Goal: Task Accomplishment & Management: Manage account settings

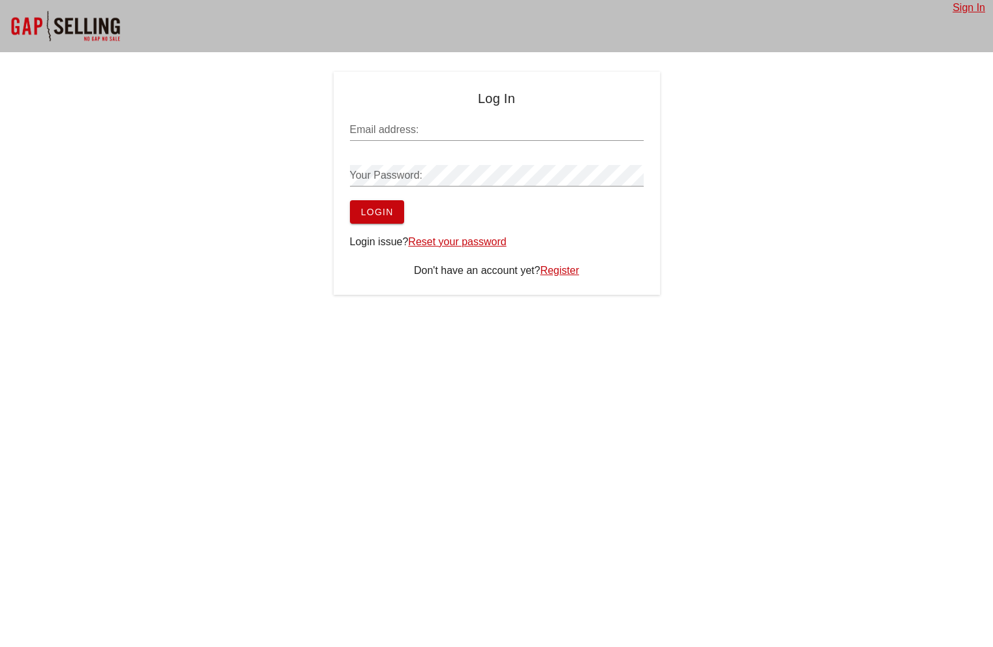
type input "[PERSON_NAME][EMAIL_ADDRESS][DOMAIN_NAME]"
click at [469, 197] on div at bounding box center [497, 195] width 294 height 9
click at [367, 208] on span "Login" at bounding box center [376, 212] width 33 height 10
click at [544, 217] on form "Email address: sean@salesgrowth.com Your Password: Login" at bounding box center [497, 168] width 294 height 112
type input "[PERSON_NAME][EMAIL_ADDRESS][DOMAIN_NAME]"
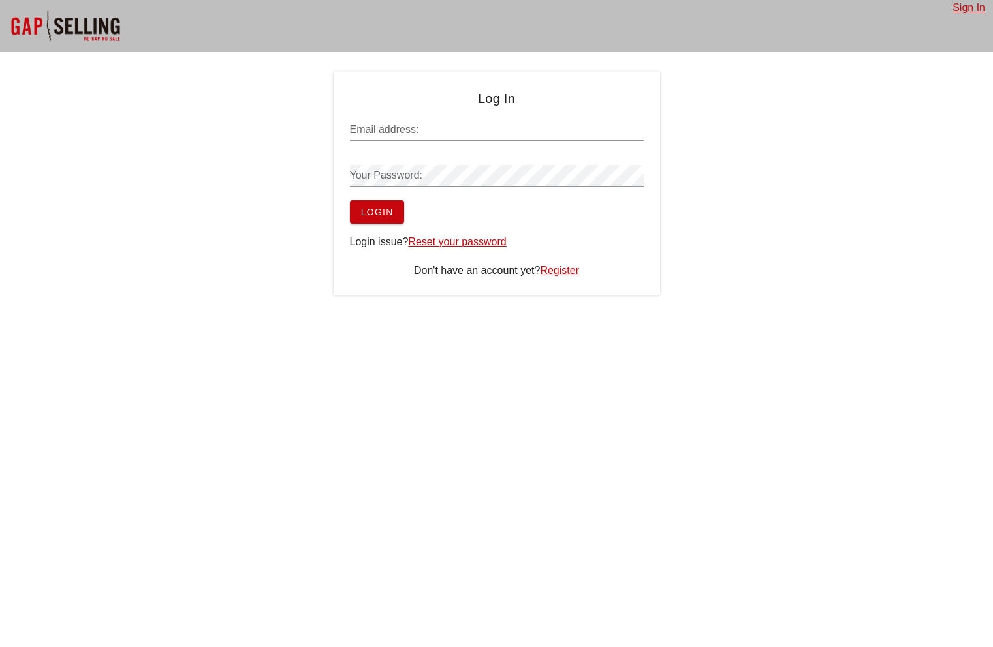
type input "[PERSON_NAME][EMAIL_ADDRESS][DOMAIN_NAME]"
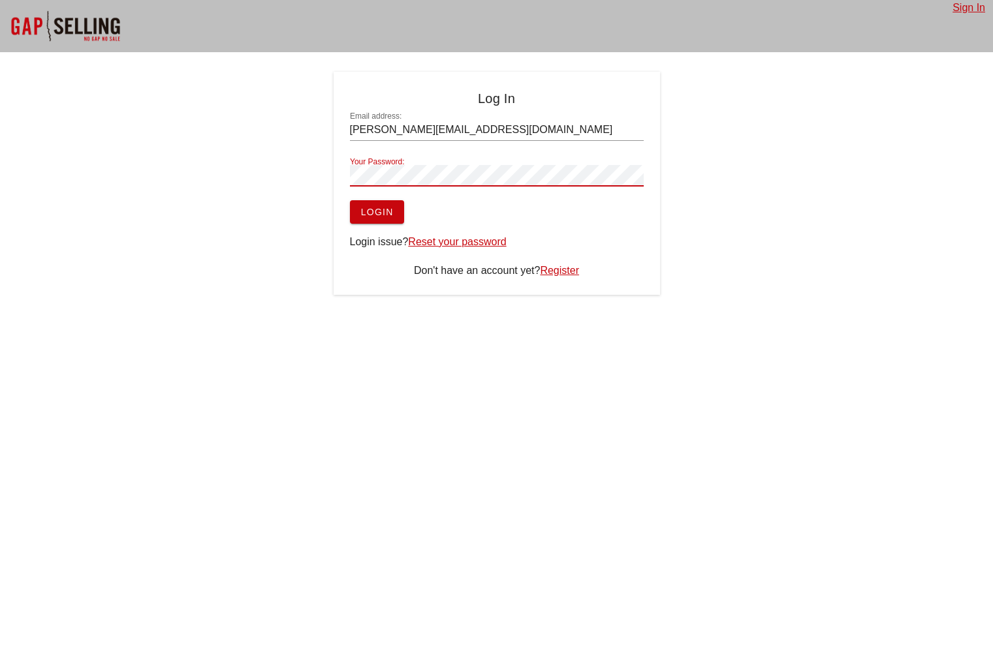
click at [666, 249] on div "Log In Email address: sean@salesgrowth.com Your Password: Login Login issue? Re…" at bounding box center [496, 183] width 993 height 223
click at [380, 214] on span "Login" at bounding box center [376, 212] width 33 height 10
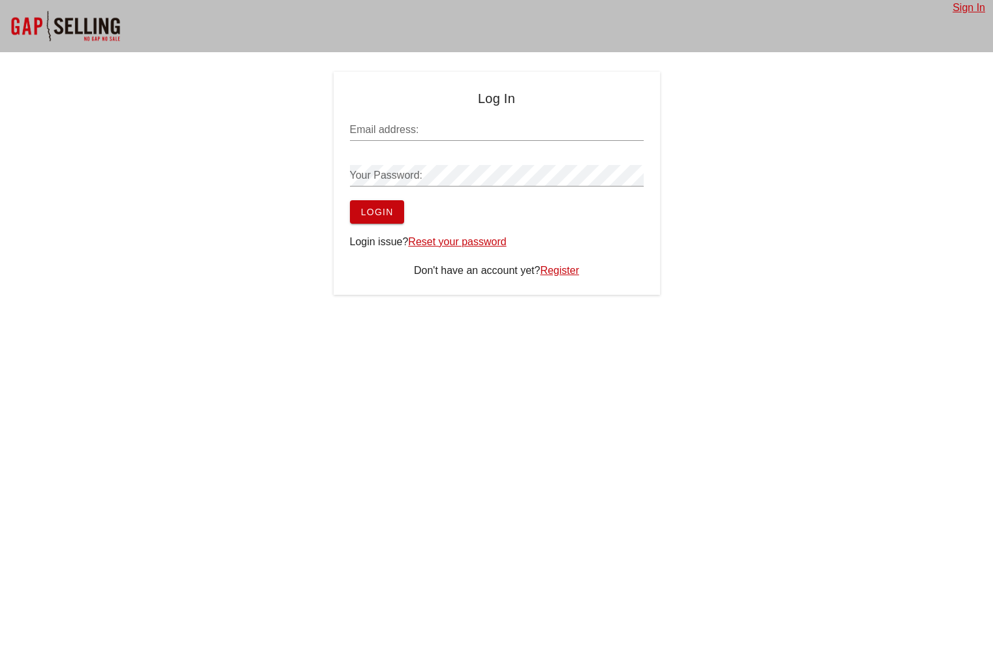
type input "[PERSON_NAME][EMAIL_ADDRESS][DOMAIN_NAME]"
click at [377, 211] on span "Login" at bounding box center [376, 212] width 33 height 10
click at [389, 211] on span "Login" at bounding box center [376, 212] width 33 height 10
